Goal: Task Accomplishment & Management: Use online tool/utility

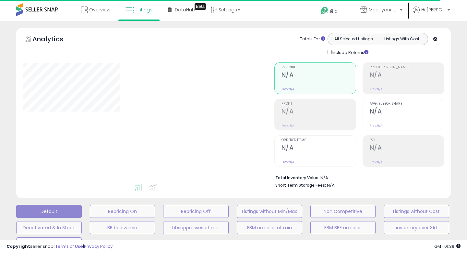
type input "**********"
select select "**"
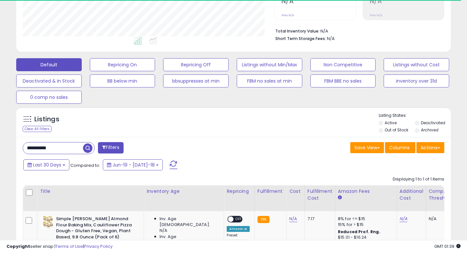
scroll to position [133, 252]
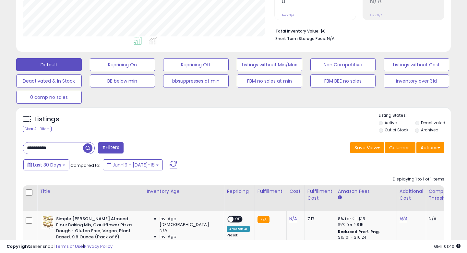
click at [207, 127] on div "Listings Clear All Filters Listing States:" at bounding box center [233, 123] width 435 height 22
click at [207, 110] on div "Listings Clear All Filters" at bounding box center [233, 122] width 435 height 30
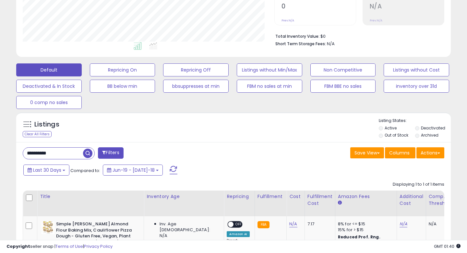
scroll to position [138, 0]
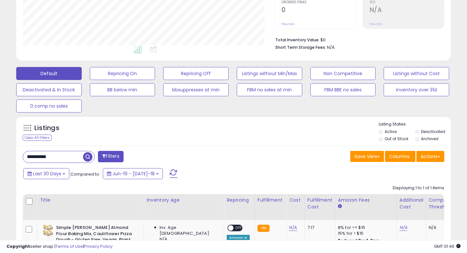
click at [199, 126] on div "Listings Clear All Filters Listing States:" at bounding box center [233, 132] width 435 height 22
click at [211, 135] on div "Listings Clear All Filters Listing States:" at bounding box center [233, 132] width 435 height 22
click at [212, 131] on div "Listings Clear All Filters Listing States:" at bounding box center [233, 132] width 435 height 22
click at [183, 131] on div "Listings Clear All Filters Listing States:" at bounding box center [233, 132] width 435 height 22
click at [215, 131] on div "Listings Clear All Filters Listing States:" at bounding box center [233, 132] width 435 height 22
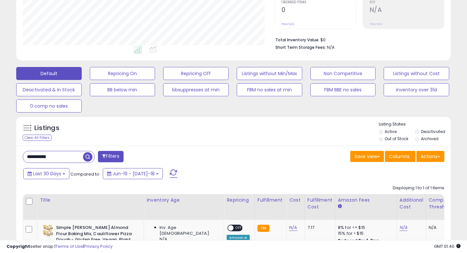
click at [215, 139] on div "Listings Clear All Filters Listing States:" at bounding box center [233, 132] width 435 height 22
click at [216, 136] on div "Listings Clear All Filters Listing States:" at bounding box center [233, 132] width 435 height 22
click at [196, 133] on div "Listings Clear All Filters Listing States:" at bounding box center [233, 132] width 435 height 22
click at [211, 142] on div "Listings Clear All Filters Listing States:" at bounding box center [233, 132] width 435 height 22
click at [211, 138] on div "Listings Clear All Filters Listing States:" at bounding box center [233, 132] width 435 height 22
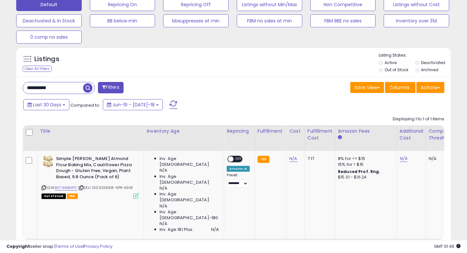
scroll to position [125, 0]
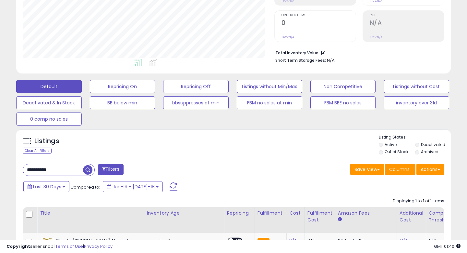
click at [132, 78] on div "Default Repricing On Repricing Off Listings without Min/Max Non Competitive Lis…" at bounding box center [233, 101] width 451 height 49
click at [131, 82] on button "Repricing On" at bounding box center [123, 86] width 66 height 13
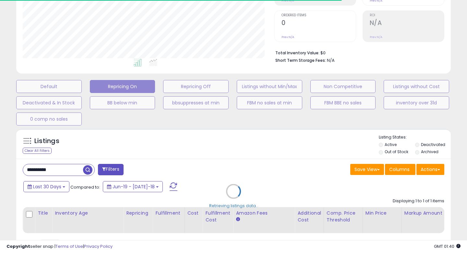
select select "**"
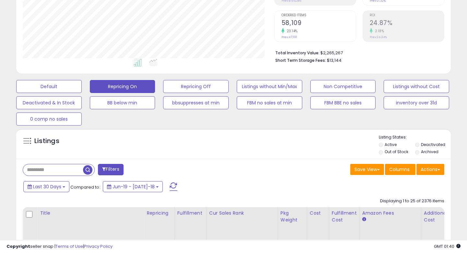
scroll to position [133, 252]
click at [254, 145] on div "Listings" at bounding box center [233, 145] width 435 height 22
click at [254, 144] on div "Listings" at bounding box center [233, 145] width 435 height 22
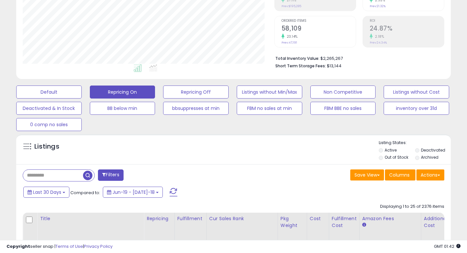
scroll to position [0, 0]
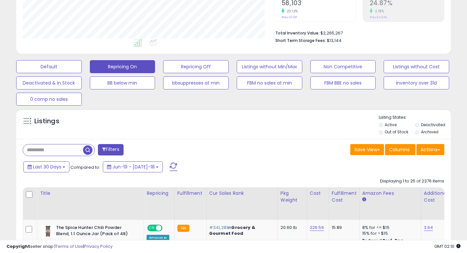
scroll to position [149, 0]
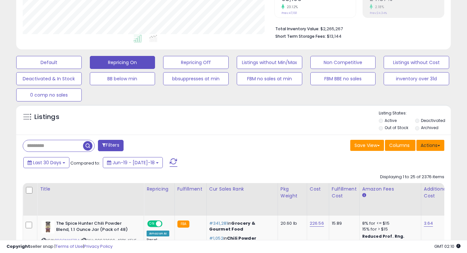
click at [427, 143] on button "Actions" at bounding box center [431, 145] width 28 height 11
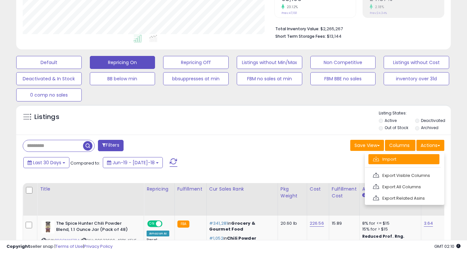
click at [396, 160] on link "Import" at bounding box center [404, 159] width 71 height 10
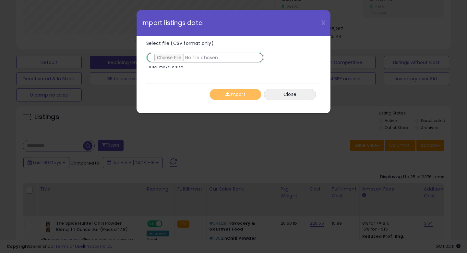
click at [172, 58] on input "Select file (CSV format only)" at bounding box center [205, 57] width 118 height 11
type input "**********"
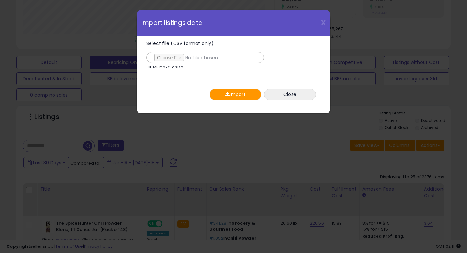
click at [222, 94] on button "Import" at bounding box center [236, 94] width 52 height 11
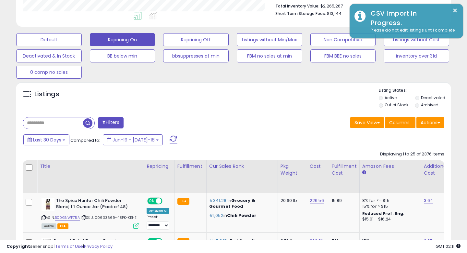
scroll to position [173, 0]
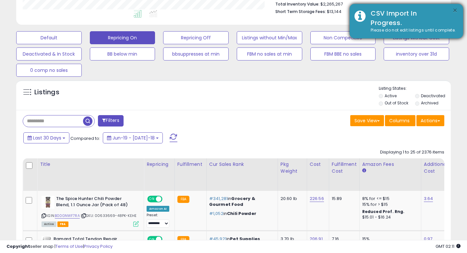
click at [455, 13] on button "×" at bounding box center [455, 10] width 5 height 8
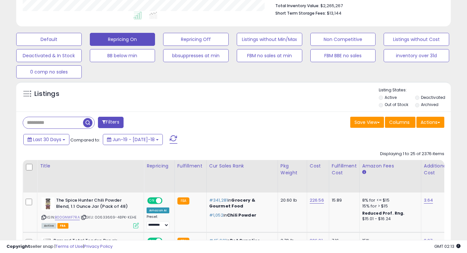
scroll to position [189, 0]
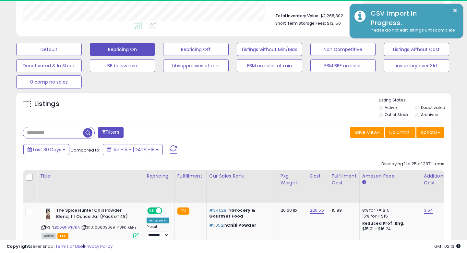
scroll to position [133, 252]
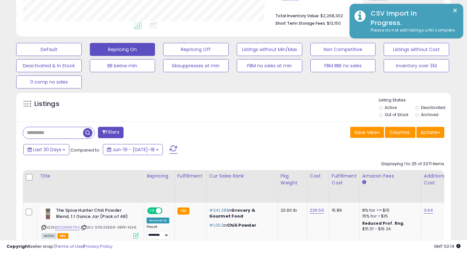
click at [284, 104] on div "Listings" at bounding box center [233, 108] width 435 height 22
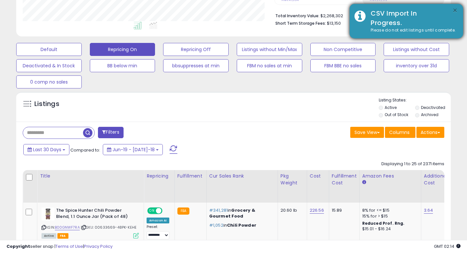
click at [457, 11] on button "×" at bounding box center [455, 10] width 5 height 8
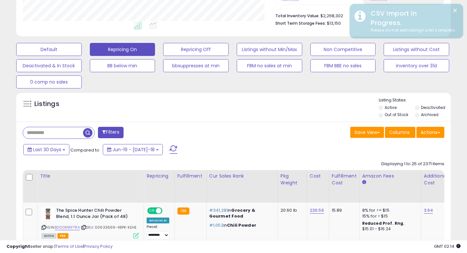
click at [318, 85] on div "Default Repricing On Repricing Off Listings without Min/Max Non Competitive Lis…" at bounding box center [233, 64] width 451 height 49
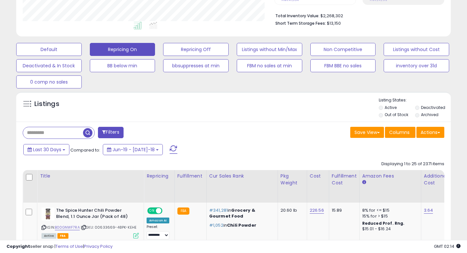
click at [267, 87] on div "Default Repricing On Repricing Off Listings without Min/Max Non Competitive Lis…" at bounding box center [233, 64] width 451 height 49
drag, startPoint x: 265, startPoint y: 99, endPoint x: 267, endPoint y: 87, distance: 12.5
click at [265, 99] on div "Listings" at bounding box center [233, 108] width 435 height 22
click at [268, 81] on div "Default Repricing On Repricing Off Listings without Min/Max Non Competitive Lis…" at bounding box center [233, 64] width 451 height 49
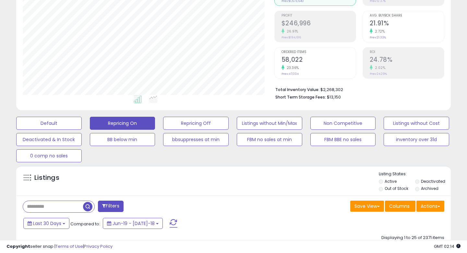
scroll to position [222, 0]
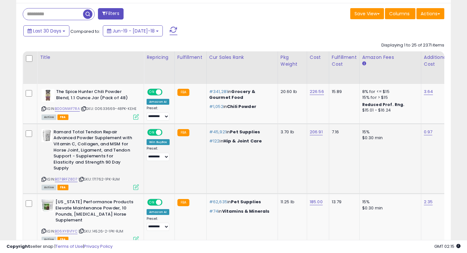
scroll to position [280, 0]
click at [284, 172] on td "3.70 lb" at bounding box center [292, 159] width 29 height 70
click at [258, 172] on td "#45,921 in Pet Supplies #122 in Hip & Joint Care" at bounding box center [241, 159] width 71 height 70
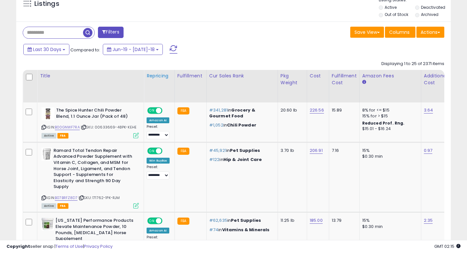
scroll to position [290, 0]
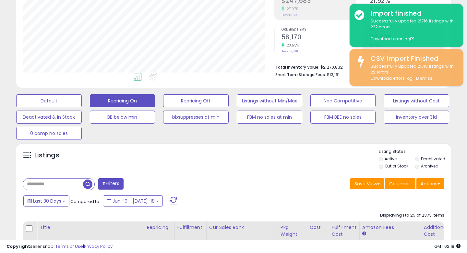
scroll to position [111, 0]
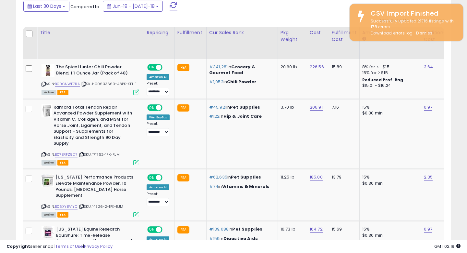
scroll to position [293, 0]
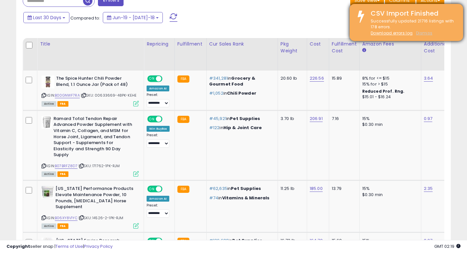
click at [418, 32] on u "Dismiss" at bounding box center [424, 33] width 16 height 6
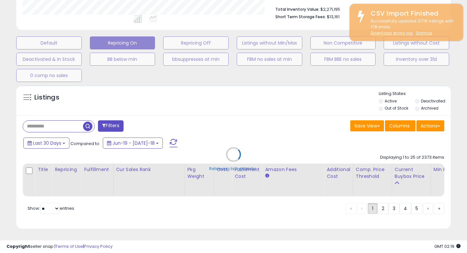
scroll to position [168, 0]
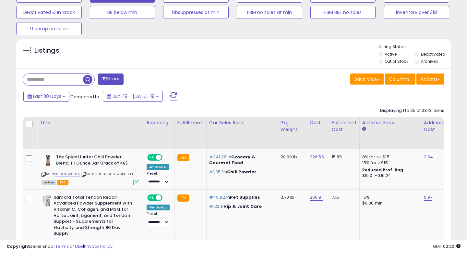
scroll to position [205, 0]
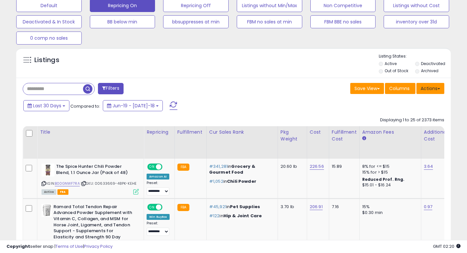
click at [436, 91] on button "Actions" at bounding box center [431, 88] width 28 height 11
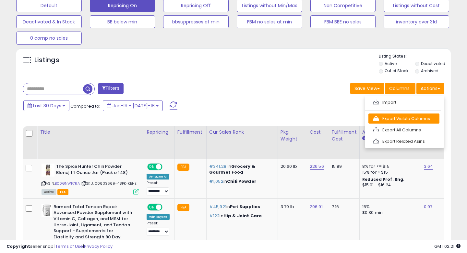
click at [380, 118] on link "Export Visible Columns" at bounding box center [404, 118] width 71 height 10
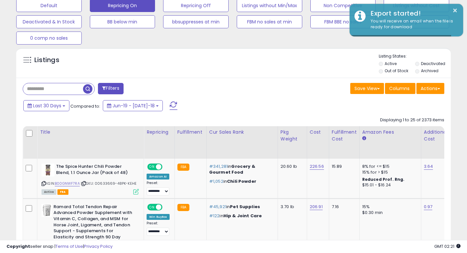
click at [273, 92] on div "Save View Save As New View Update Current View Columns Actions Import Export Vi…" at bounding box center [342, 89] width 216 height 13
click at [279, 92] on div "Save View Save As New View Update Current View Columns Actions Import Export Vi…" at bounding box center [342, 89] width 216 height 13
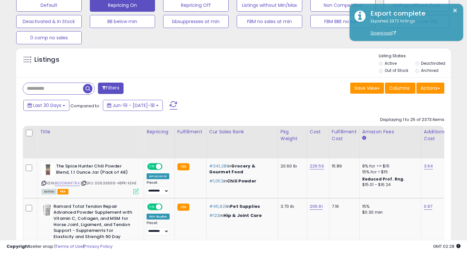
click at [272, 60] on div "Listings" at bounding box center [233, 64] width 435 height 22
click at [227, 69] on div "Listings" at bounding box center [233, 64] width 435 height 22
click at [227, 68] on div "Listings" at bounding box center [233, 64] width 435 height 22
click at [190, 76] on div "Listings Active" at bounding box center [233, 62] width 435 height 30
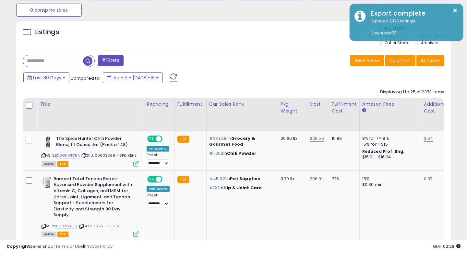
scroll to position [237, 0]
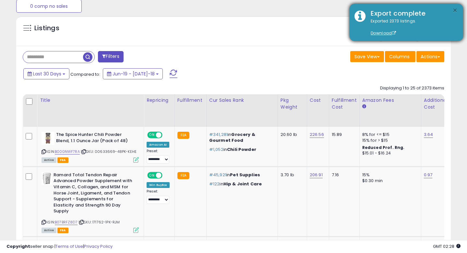
click at [454, 9] on button "×" at bounding box center [455, 10] width 5 height 8
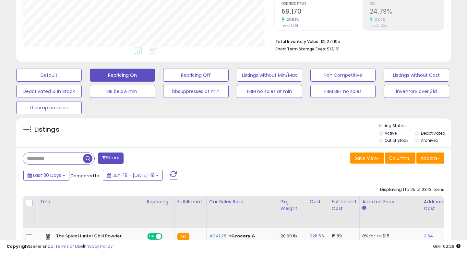
scroll to position [153, 0]
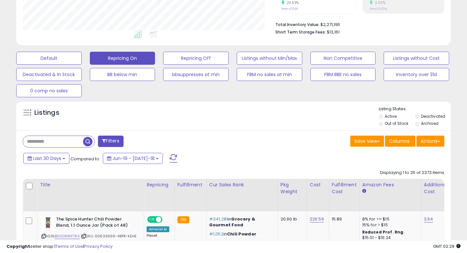
click at [282, 122] on div "Listings" at bounding box center [233, 117] width 435 height 22
click at [43, 56] on button "Default" at bounding box center [49, 58] width 66 height 13
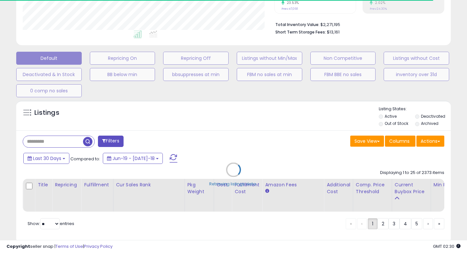
select select "**"
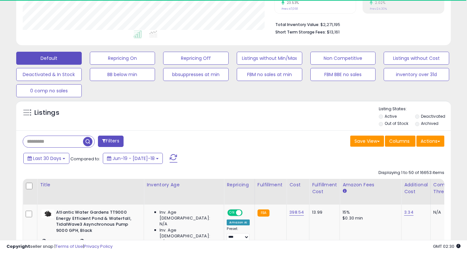
click at [276, 129] on div "Listings Active" at bounding box center [233, 115] width 435 height 30
click at [277, 119] on div "Listings" at bounding box center [233, 117] width 435 height 22
click at [260, 122] on div "Listings" at bounding box center [233, 117] width 435 height 22
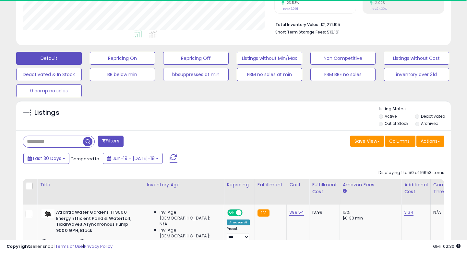
drag, startPoint x: 260, startPoint y: 145, endPoint x: 261, endPoint y: 133, distance: 12.7
click at [260, 145] on div "Save View Save As New View Columns Actions [GEOGRAPHIC_DATA]" at bounding box center [342, 141] width 216 height 13
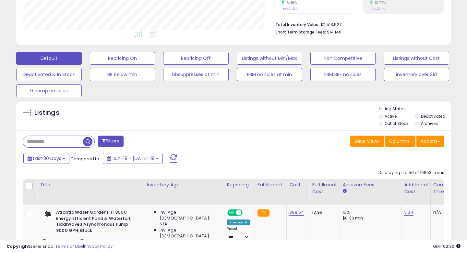
drag, startPoint x: 243, startPoint y: 167, endPoint x: 243, endPoint y: 162, distance: 4.9
click at [243, 159] on div "Last 30 Days Compared to: Jun-19 - [DATE]-18" at bounding box center [180, 159] width 316 height 15
click at [245, 136] on div "Save View Save As New View Columns Actions [GEOGRAPHIC_DATA]" at bounding box center [342, 141] width 216 height 13
click at [242, 136] on div "Save View Save As New View Columns Actions [GEOGRAPHIC_DATA]" at bounding box center [342, 141] width 216 height 13
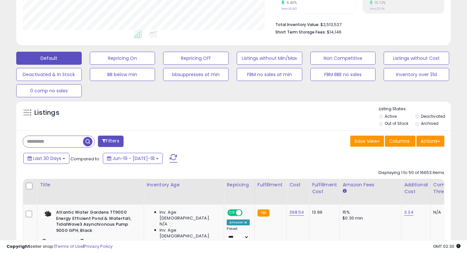
click at [206, 120] on div "Listings" at bounding box center [233, 117] width 435 height 22
click at [216, 110] on div "Listings" at bounding box center [233, 117] width 435 height 22
click at [224, 128] on div "Listings" at bounding box center [233, 117] width 435 height 22
click at [245, 124] on div "Listings" at bounding box center [233, 117] width 435 height 22
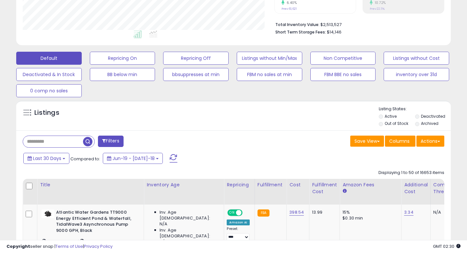
click at [243, 129] on div "Listings Active" at bounding box center [233, 115] width 435 height 30
click at [210, 129] on div "Listings Active" at bounding box center [233, 115] width 435 height 30
click at [229, 108] on div "Listings" at bounding box center [233, 117] width 435 height 22
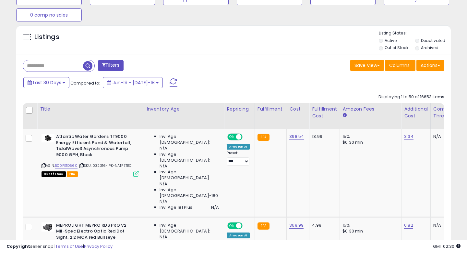
scroll to position [232, 0]
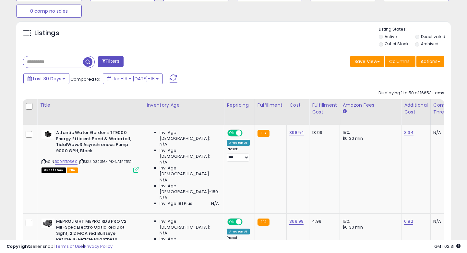
click at [217, 59] on div "Filters" at bounding box center [126, 62] width 216 height 13
click at [218, 50] on div "Listings Active" at bounding box center [233, 36] width 435 height 30
click at [202, 79] on div "Last 30 Days Compared to: Jun-19 - [DATE]-18" at bounding box center [180, 79] width 316 height 15
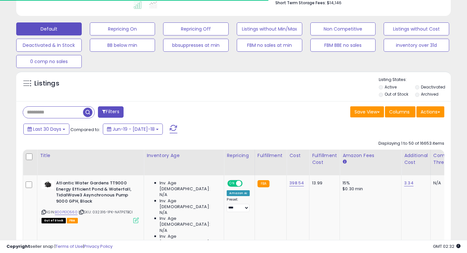
scroll to position [181, 0]
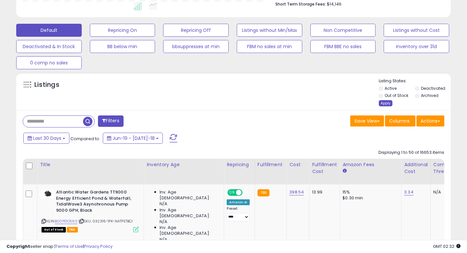
click at [388, 101] on div "Apply" at bounding box center [386, 103] width 14 height 6
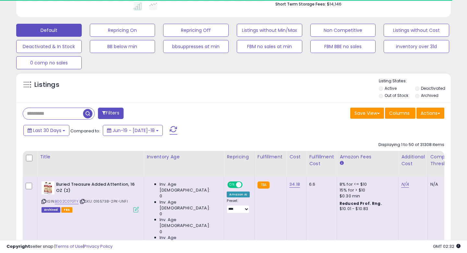
click at [433, 119] on div "Actions [GEOGRAPHIC_DATA] Export Visible Columns Export All Columns Export Rela…" at bounding box center [431, 113] width 28 height 13
click at [434, 116] on button "Actions" at bounding box center [431, 112] width 28 height 11
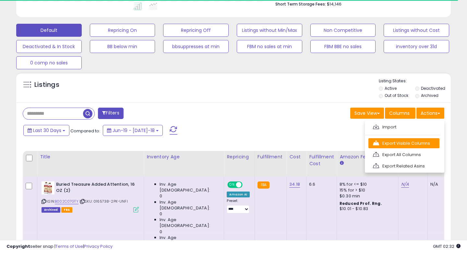
click at [410, 144] on link "Export Visible Columns" at bounding box center [404, 143] width 71 height 10
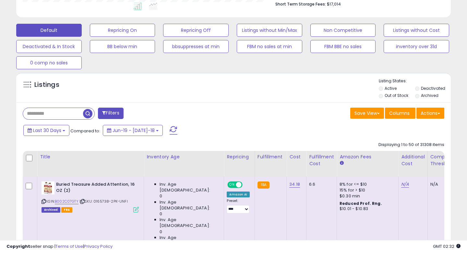
scroll to position [133, 252]
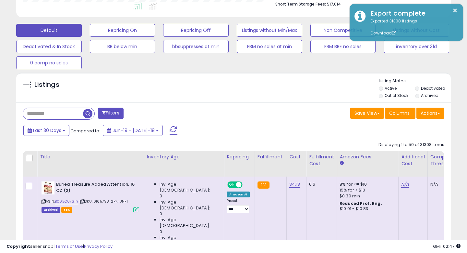
click at [306, 88] on div "Listings" at bounding box center [233, 89] width 435 height 22
click at [422, 113] on button "Actions" at bounding box center [431, 112] width 28 height 11
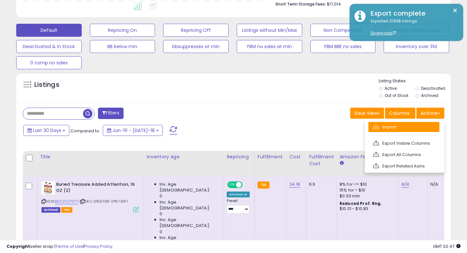
click at [390, 122] on link "Import" at bounding box center [404, 127] width 71 height 10
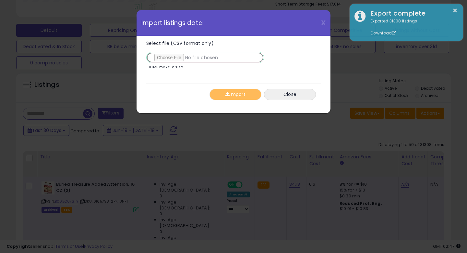
click at [170, 58] on input "Select file (CSV format only)" at bounding box center [205, 57] width 118 height 11
type input "**********"
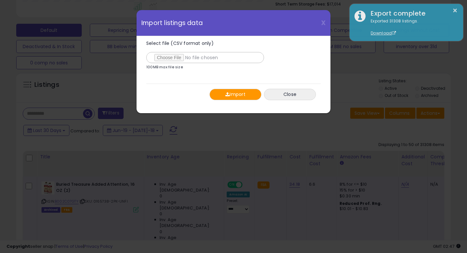
click at [249, 96] on button "Import" at bounding box center [236, 94] width 52 height 11
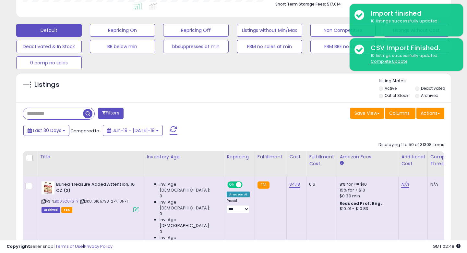
click at [86, 110] on span "button" at bounding box center [87, 113] width 9 height 9
click at [0, 0] on div "Retrieving listings data.." at bounding box center [0, 0] width 0 height 0
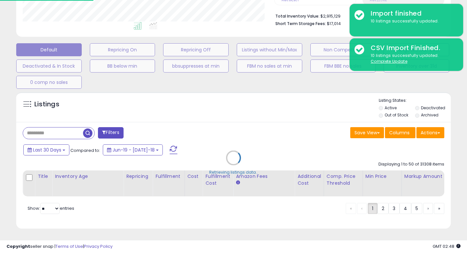
scroll to position [161, 0]
click at [84, 135] on div "Retrieving listings data.." at bounding box center [233, 163] width 445 height 148
click at [70, 135] on div "Retrieving listings data.." at bounding box center [233, 163] width 445 height 148
click at [67, 132] on div "Retrieving listings data.." at bounding box center [233, 163] width 445 height 148
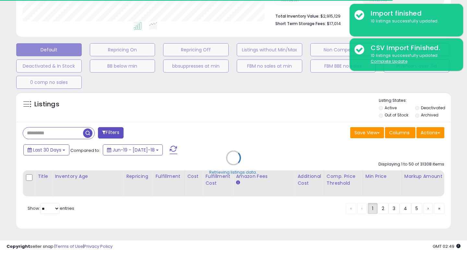
click at [67, 132] on div "Retrieving listings data.." at bounding box center [233, 163] width 445 height 148
click at [71, 122] on div "Retrieving listings data.." at bounding box center [233, 163] width 445 height 148
click at [66, 132] on div "Retrieving listings data.." at bounding box center [233, 163] width 445 height 148
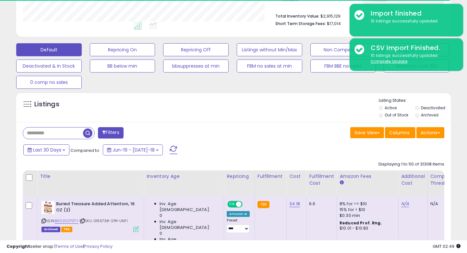
click at [92, 100] on div "Listings" at bounding box center [233, 108] width 435 height 22
click at [59, 131] on input "text" at bounding box center [53, 132] width 60 height 11
paste input "**********"
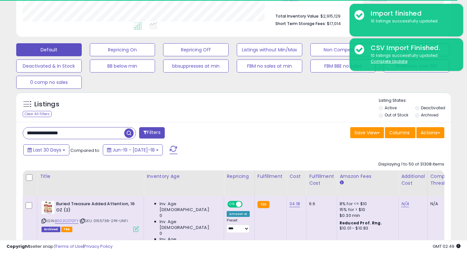
type input "**********"
click at [127, 133] on span "button" at bounding box center [128, 132] width 9 height 9
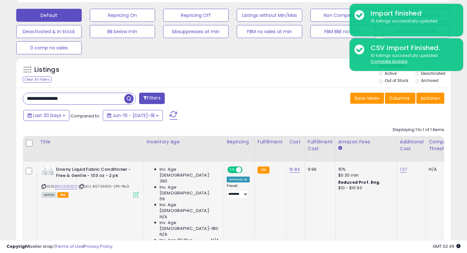
scroll to position [133, 252]
click at [73, 187] on link "B00J5I5OO0" at bounding box center [66, 186] width 23 height 6
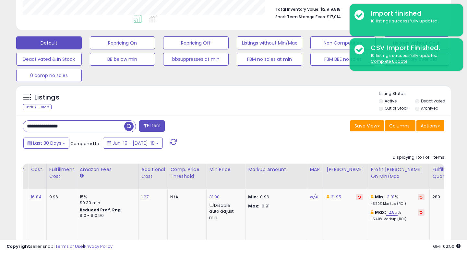
scroll to position [0, 259]
click at [184, 206] on td "N/A" at bounding box center [187, 233] width 39 height 88
click at [209, 198] on link "31.90" at bounding box center [214, 196] width 10 height 6
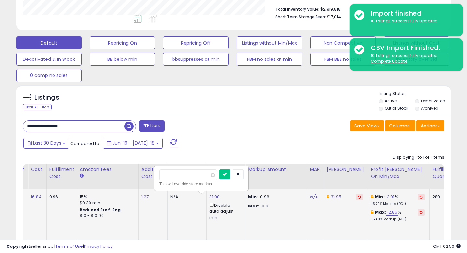
drag, startPoint x: 180, startPoint y: 177, endPoint x: 161, endPoint y: 177, distance: 19.5
click at [161, 177] on input "*****" at bounding box center [188, 174] width 58 height 11
type input "*****"
click at [230, 170] on button "submit" at bounding box center [224, 174] width 11 height 10
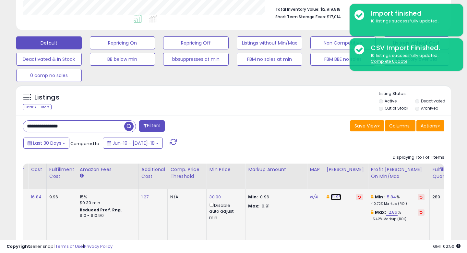
click at [331, 198] on link "31.95" at bounding box center [336, 196] width 10 height 6
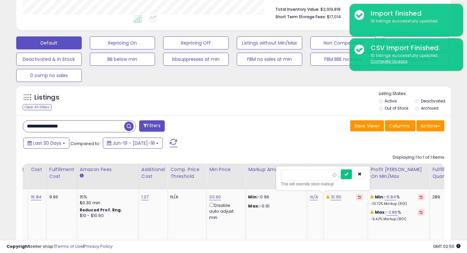
drag, startPoint x: 300, startPoint y: 176, endPoint x: 266, endPoint y: 176, distance: 33.8
click at [266, 176] on table "Title Inventory Age" at bounding box center [377, 220] width 1226 height 114
type input "*****"
click at [349, 174] on icon "submit" at bounding box center [347, 174] width 4 height 4
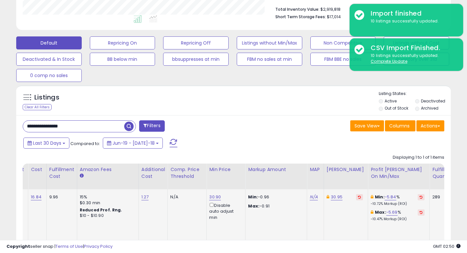
click at [99, 128] on input "**********" at bounding box center [73, 125] width 101 height 11
paste input "text"
click at [130, 123] on span "button" at bounding box center [128, 125] width 9 height 9
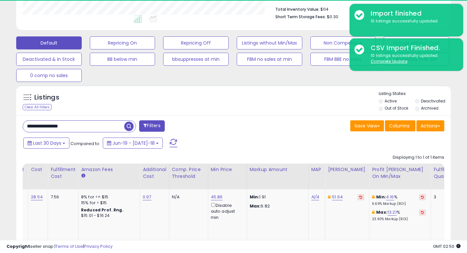
scroll to position [133, 252]
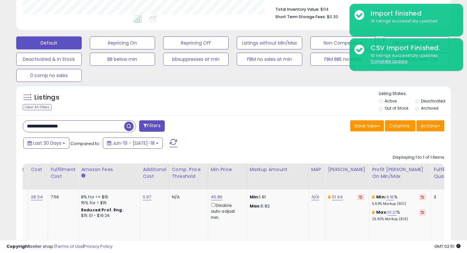
click at [300, 115] on div "**********" at bounding box center [233, 209] width 435 height 188
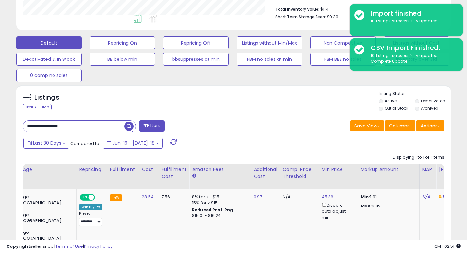
scroll to position [0, 0]
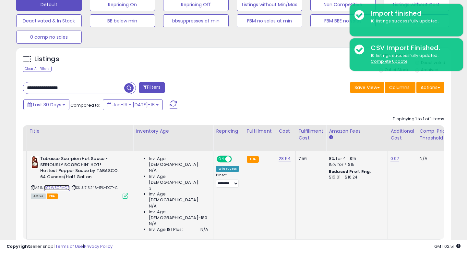
click at [67, 186] on link "B07W3QPMCS" at bounding box center [57, 188] width 26 height 6
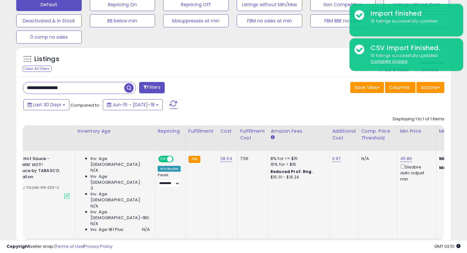
scroll to position [0, 93]
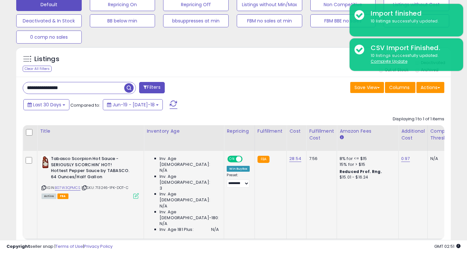
click at [86, 187] on icon at bounding box center [84, 188] width 4 height 4
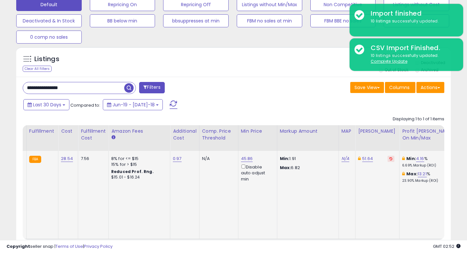
scroll to position [0, 243]
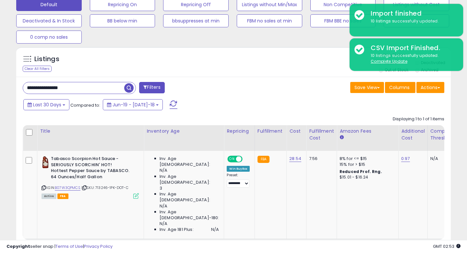
click at [104, 86] on input "**********" at bounding box center [73, 87] width 101 height 11
paste input "*********"
click at [131, 85] on span "button" at bounding box center [128, 87] width 9 height 9
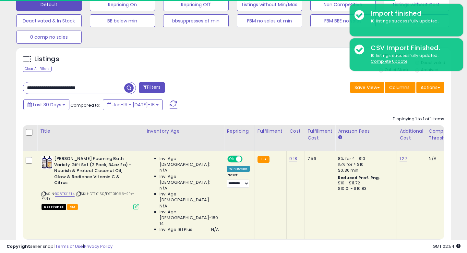
scroll to position [133, 252]
click at [100, 86] on input "**********" at bounding box center [73, 87] width 101 height 11
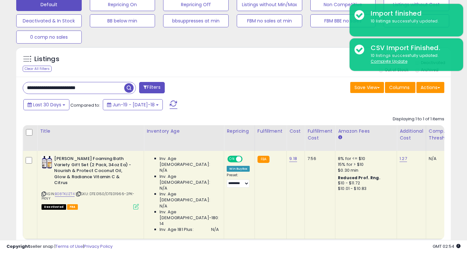
click at [100, 86] on input "**********" at bounding box center [73, 87] width 101 height 11
paste input "text"
click at [126, 87] on span "button" at bounding box center [128, 87] width 9 height 9
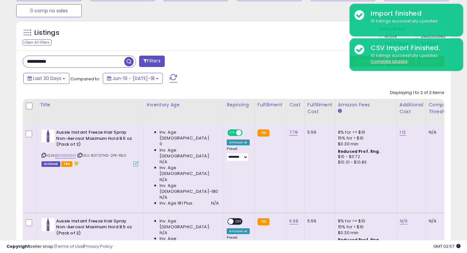
scroll to position [247, 0]
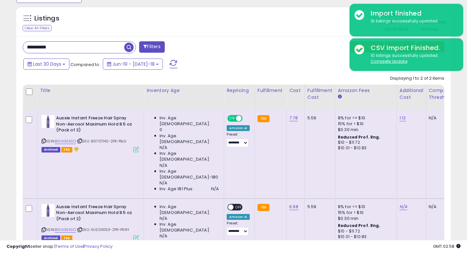
click at [101, 47] on input "**********" at bounding box center [73, 47] width 101 height 11
paste input "**********"
type input "**********"
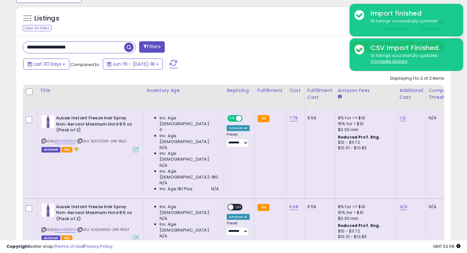
click at [129, 48] on span "button" at bounding box center [128, 47] width 9 height 9
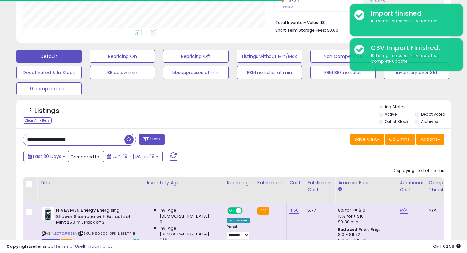
scroll to position [201, 0]
